Goal: Information Seeking & Learning: Find specific page/section

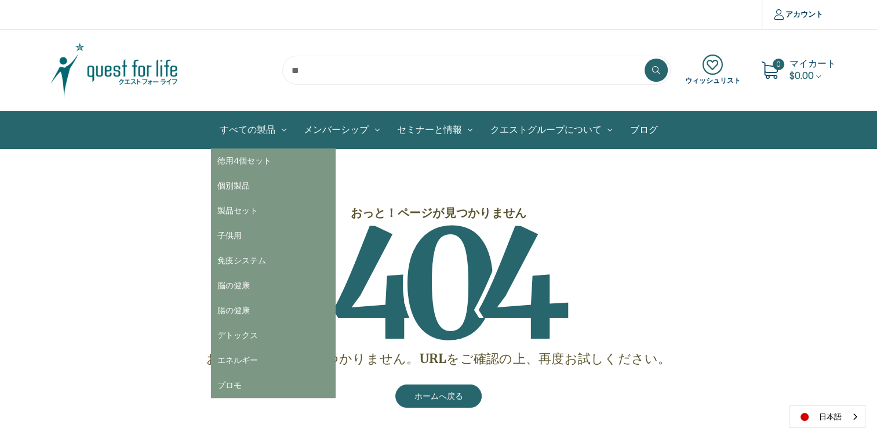
click at [257, 133] on link "すべての製品" at bounding box center [253, 129] width 84 height 37
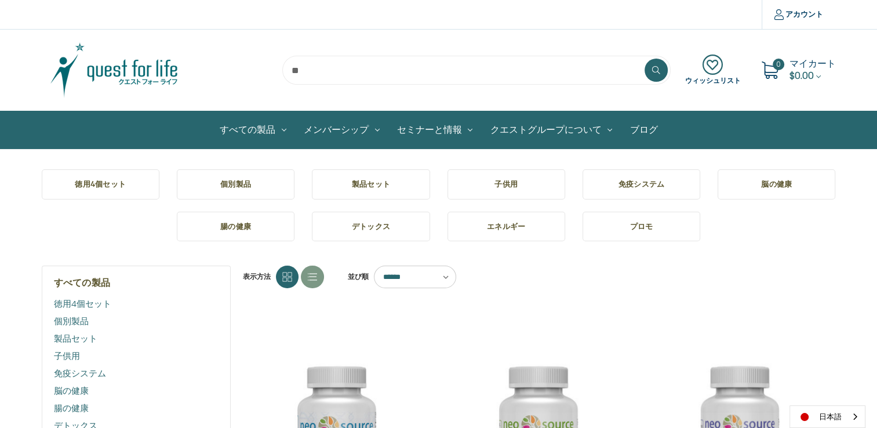
click at [369, 228] on h5 "デトックス" at bounding box center [370, 227] width 99 height 12
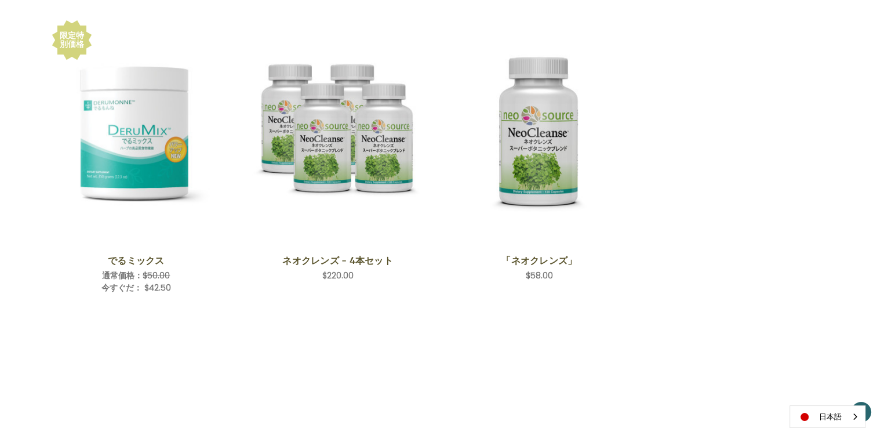
scroll to position [116, 0]
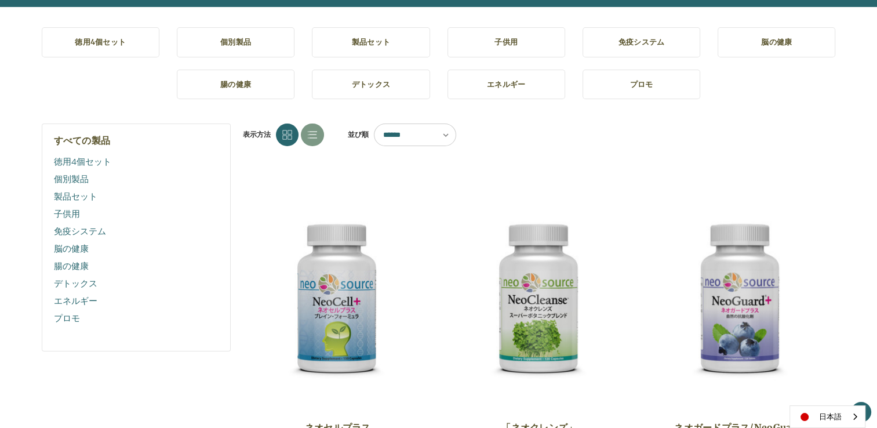
scroll to position [174, 0]
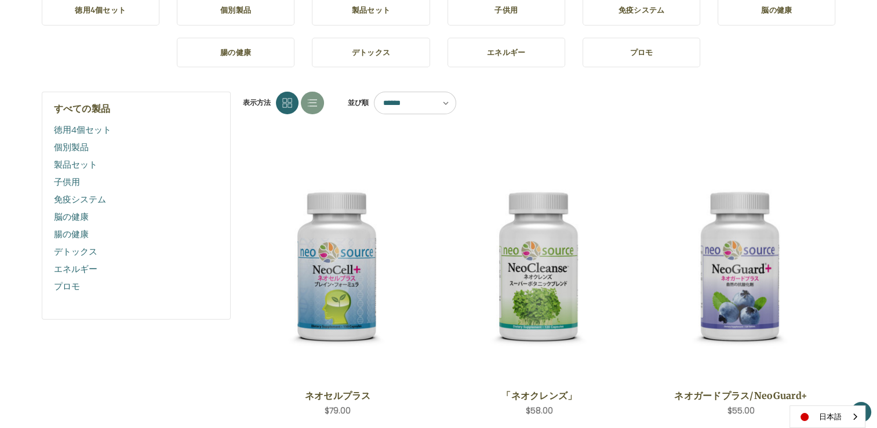
click at [79, 198] on link "免疫システム" at bounding box center [136, 199] width 165 height 17
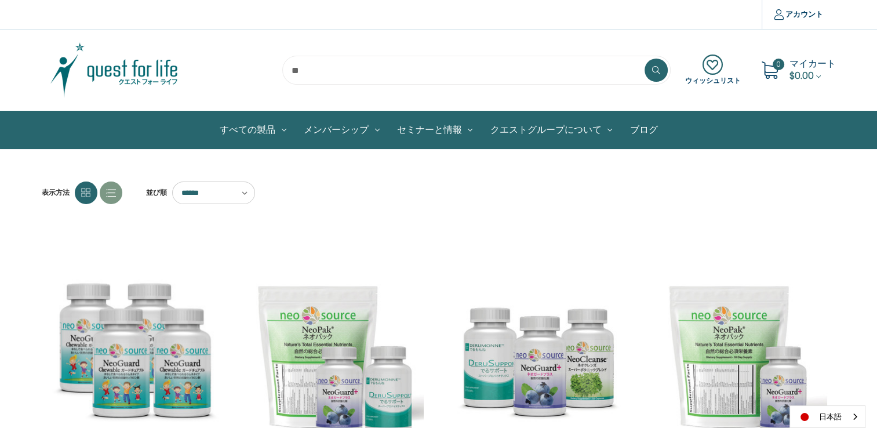
click at [361, 75] on input "search" at bounding box center [476, 70] width 388 height 29
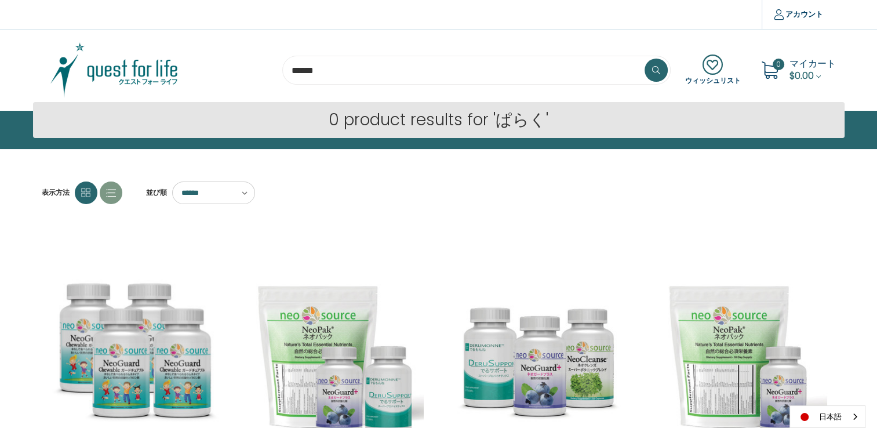
type input "******"
click at [644, 59] on button at bounding box center [655, 70] width 23 height 23
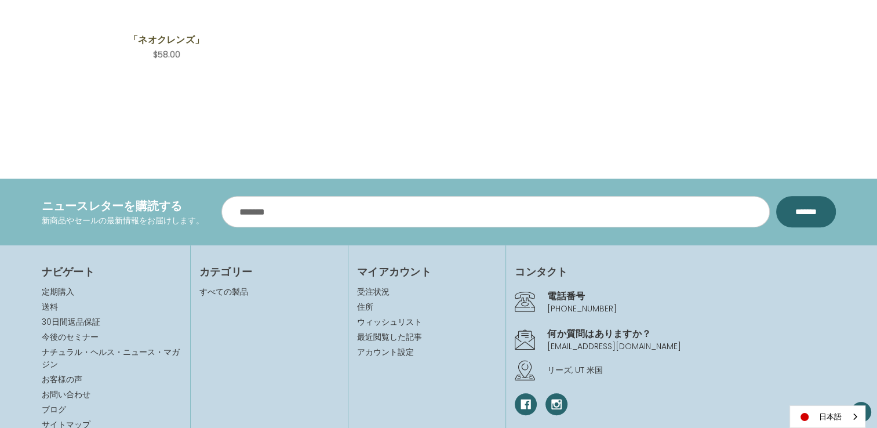
scroll to position [522, 0]
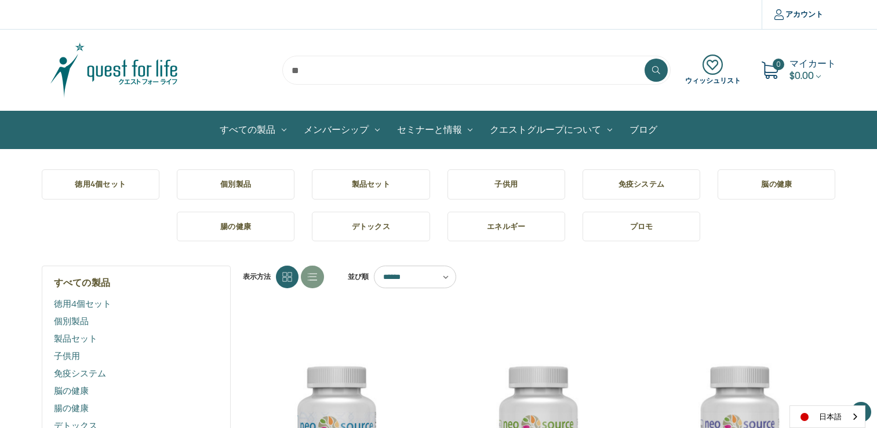
scroll to position [174, 0]
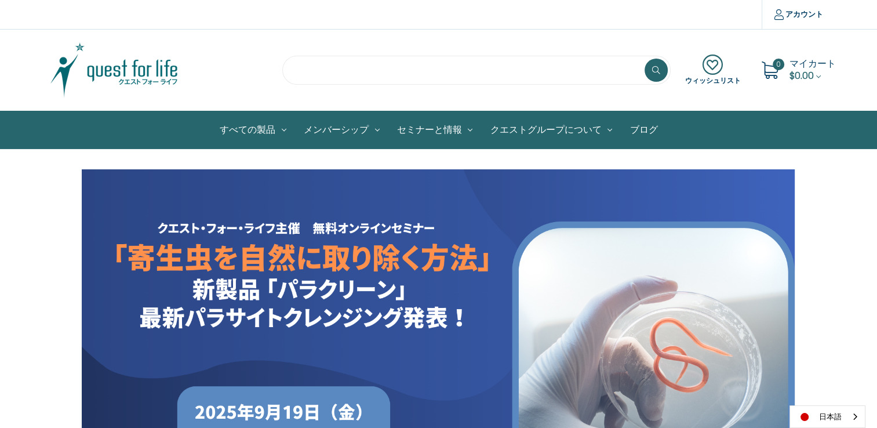
click at [373, 68] on input "search" at bounding box center [476, 70] width 388 height 29
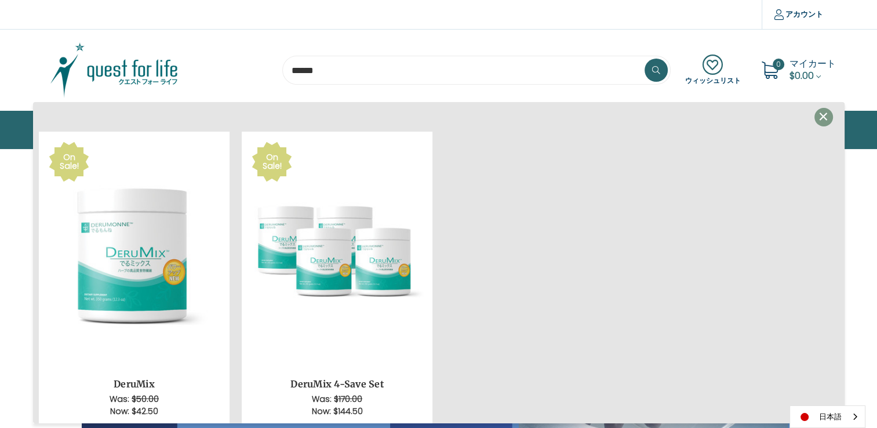
type input "******"
click at [644, 59] on button at bounding box center [655, 70] width 23 height 23
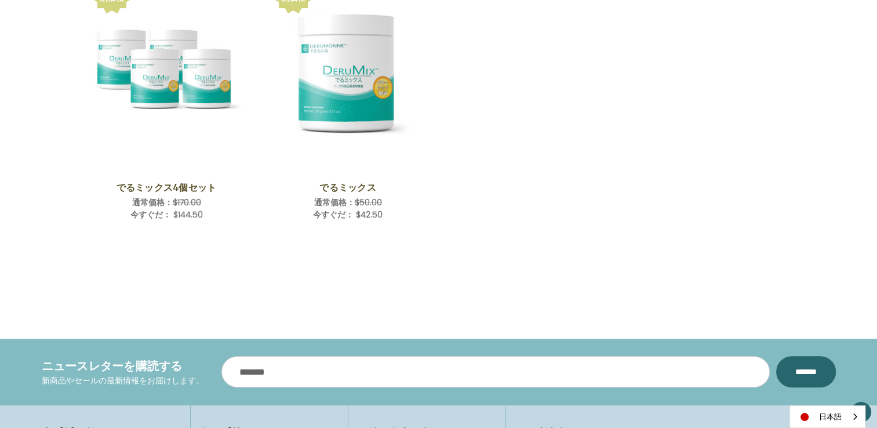
scroll to position [406, 0]
